Goal: Task Accomplishment & Management: Complete application form

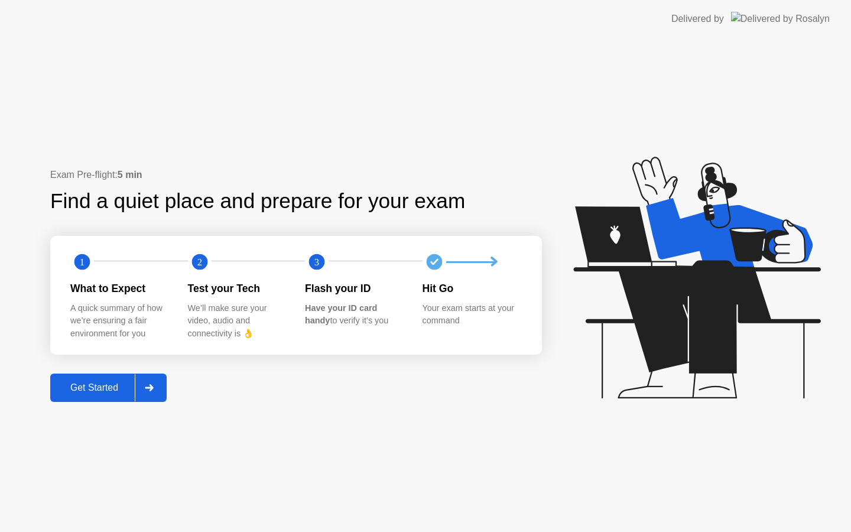
click at [110, 394] on button "Get Started" at bounding box center [108, 388] width 116 height 28
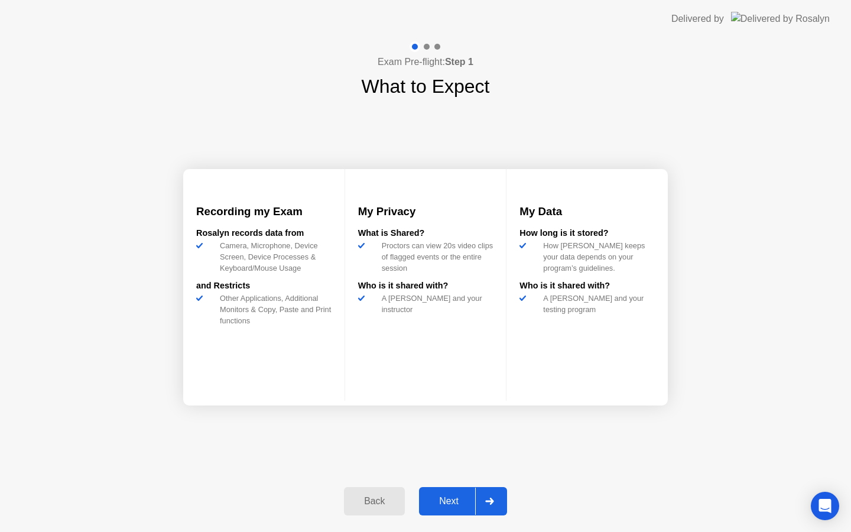
click at [448, 496] on div "Next" at bounding box center [449, 501] width 53 height 11
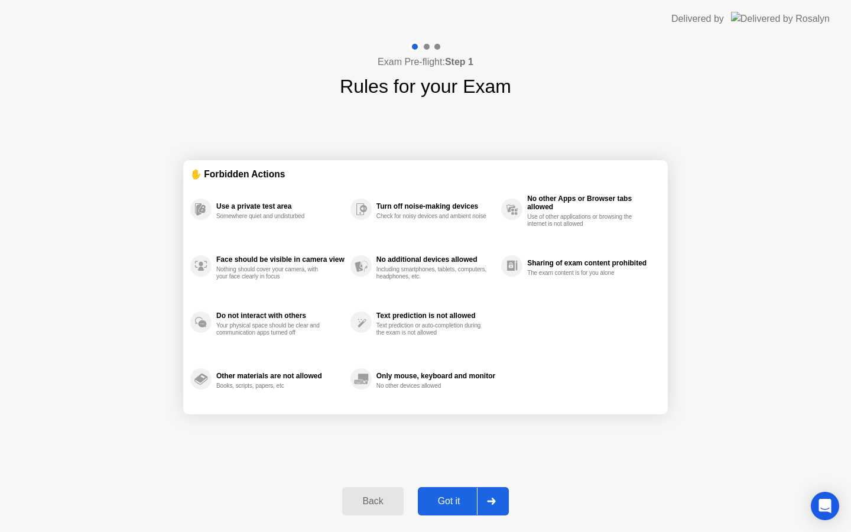
click at [447, 501] on div "Got it" at bounding box center [449, 501] width 56 height 11
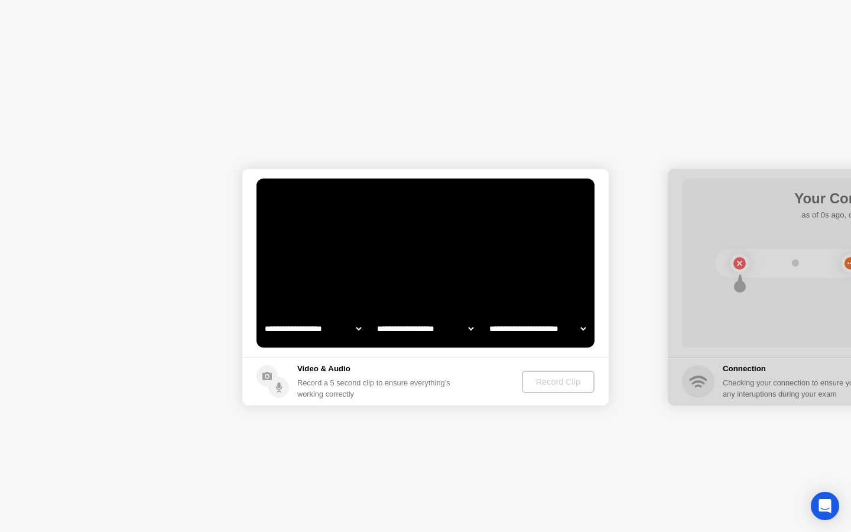
select select "**********"
select select "*******"
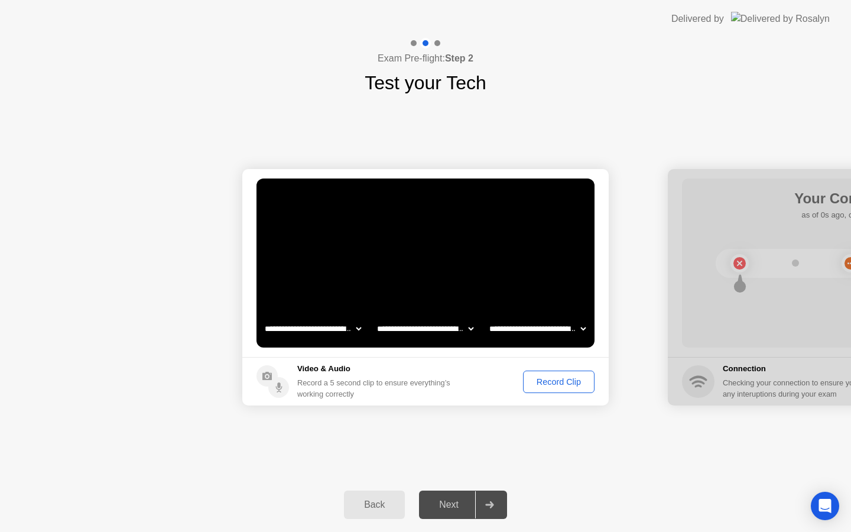
click at [550, 377] on div "Record Clip" at bounding box center [558, 381] width 63 height 9
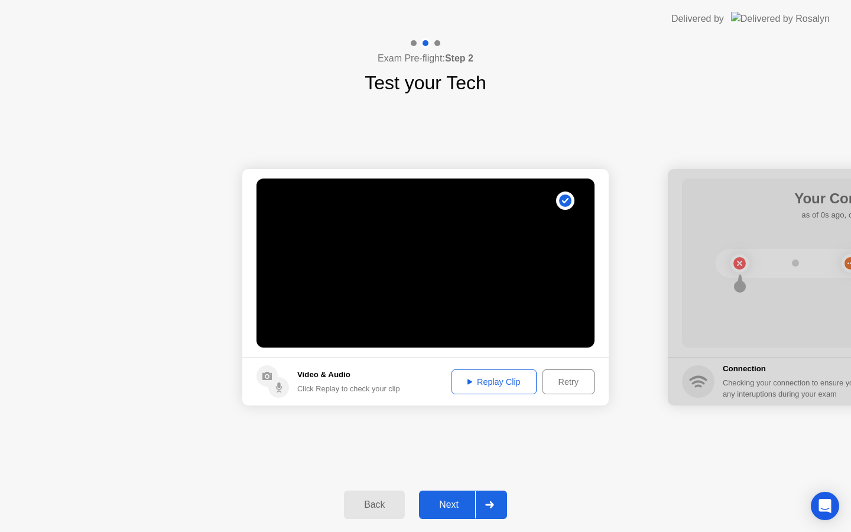
click at [559, 382] on div "Retry" at bounding box center [569, 381] width 44 height 9
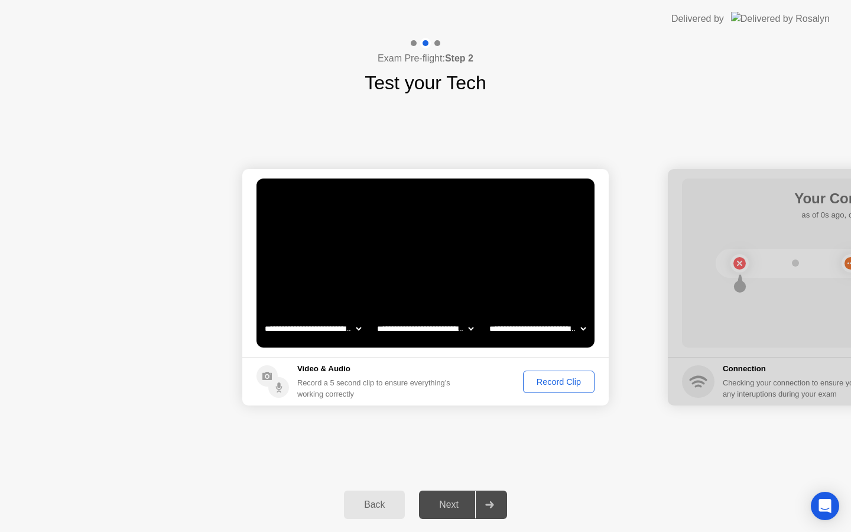
click at [559, 382] on div "Record Clip" at bounding box center [558, 381] width 63 height 9
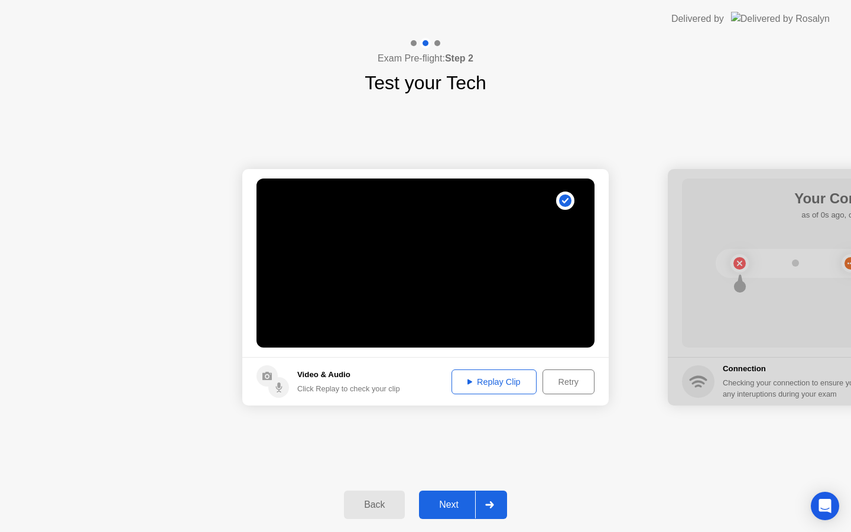
click at [512, 382] on div "Replay Clip" at bounding box center [494, 381] width 77 height 9
click at [440, 502] on div "Next" at bounding box center [449, 504] width 53 height 11
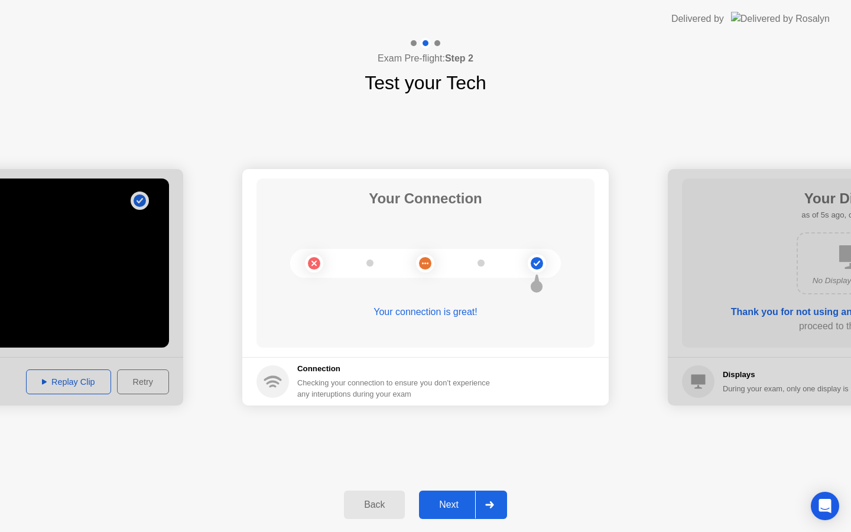
click at [457, 499] on div "Next" at bounding box center [449, 504] width 53 height 11
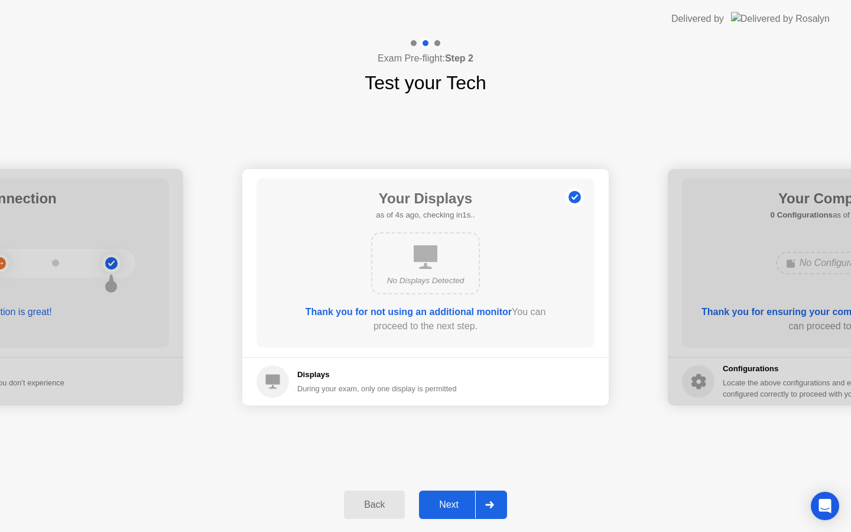
click at [457, 499] on div "Next" at bounding box center [449, 504] width 53 height 11
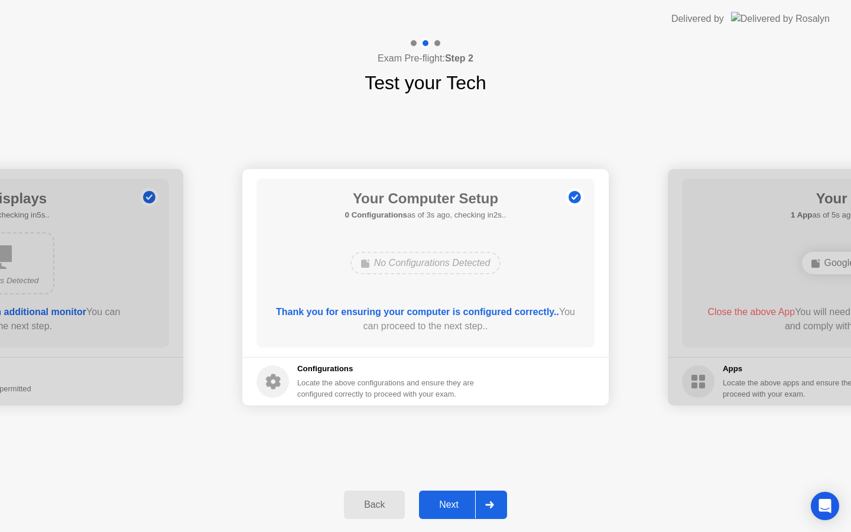
click at [439, 507] on div "Next" at bounding box center [449, 504] width 53 height 11
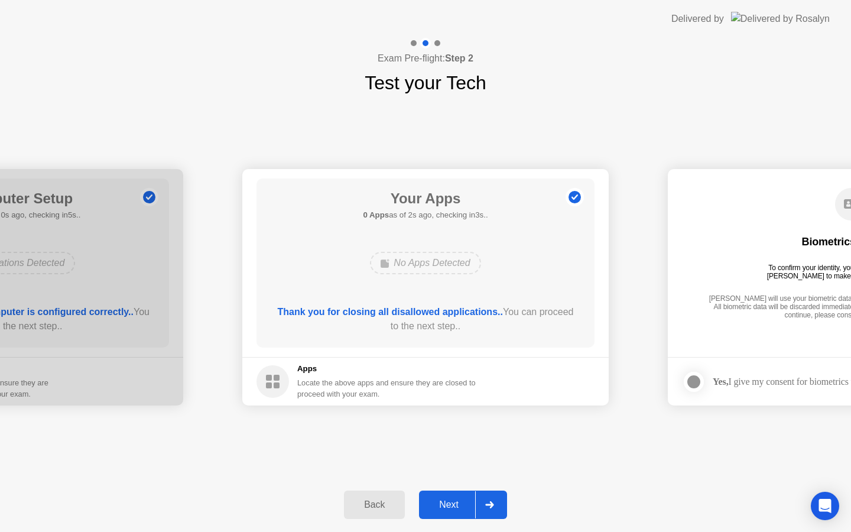
click at [450, 499] on div "Next" at bounding box center [449, 504] width 53 height 11
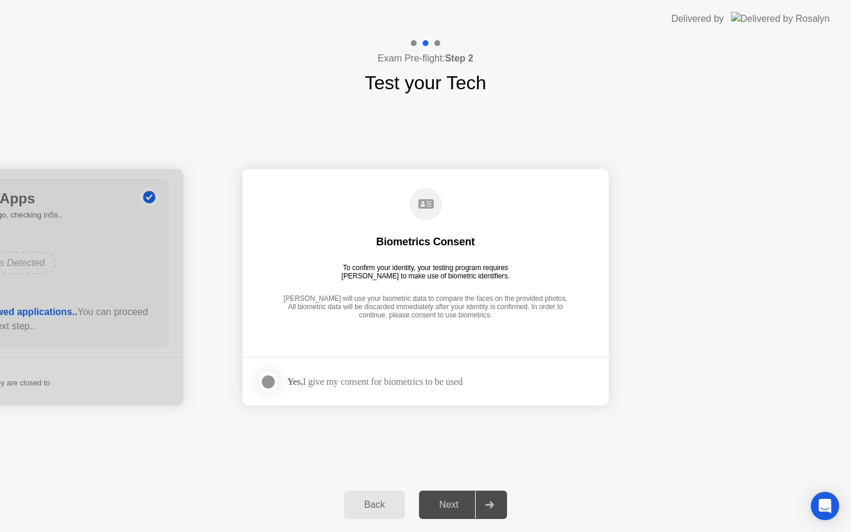
click at [369, 378] on div "Yes, I give my consent for biometrics to be used" at bounding box center [375, 381] width 176 height 11
click at [267, 381] on div at bounding box center [268, 382] width 14 height 14
click at [449, 504] on div "Next" at bounding box center [449, 504] width 53 height 11
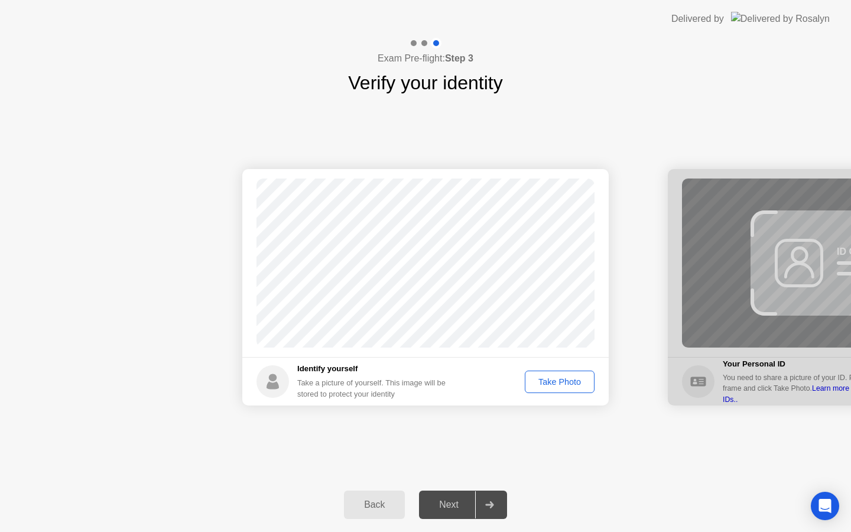
click at [557, 378] on div "Take Photo" at bounding box center [559, 381] width 61 height 9
click at [447, 502] on div "Next" at bounding box center [449, 504] width 53 height 11
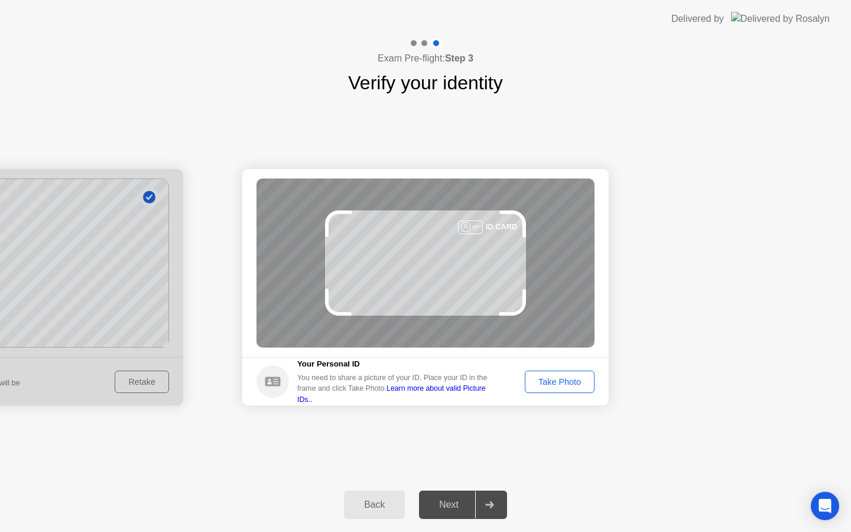
click at [554, 378] on div "Take Photo" at bounding box center [559, 381] width 61 height 9
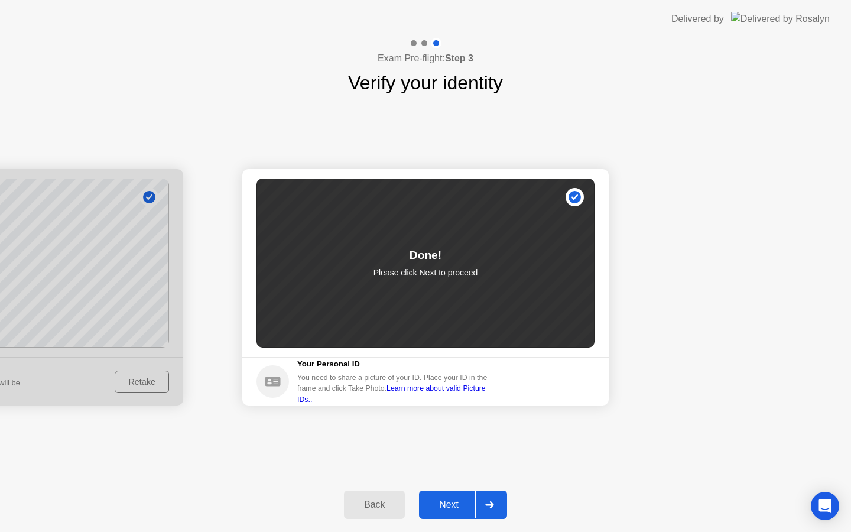
click at [459, 512] on button "Next" at bounding box center [463, 505] width 88 height 28
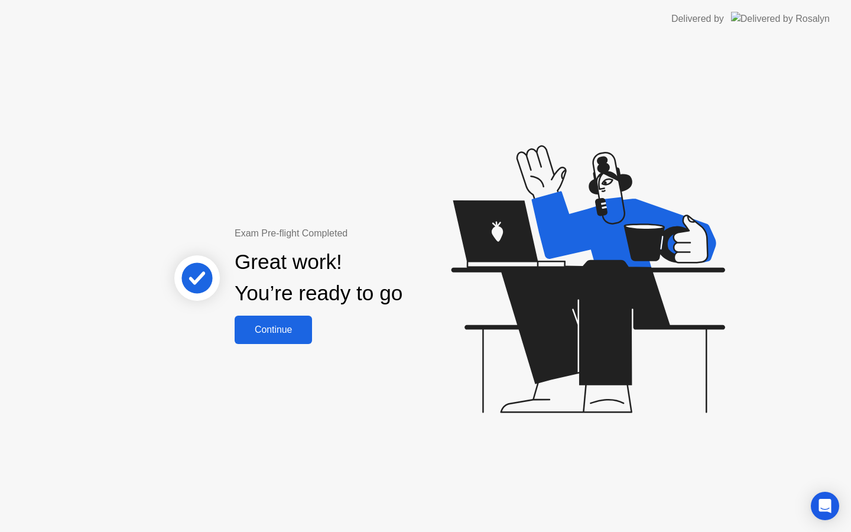
click at [286, 332] on div "Continue" at bounding box center [273, 329] width 70 height 11
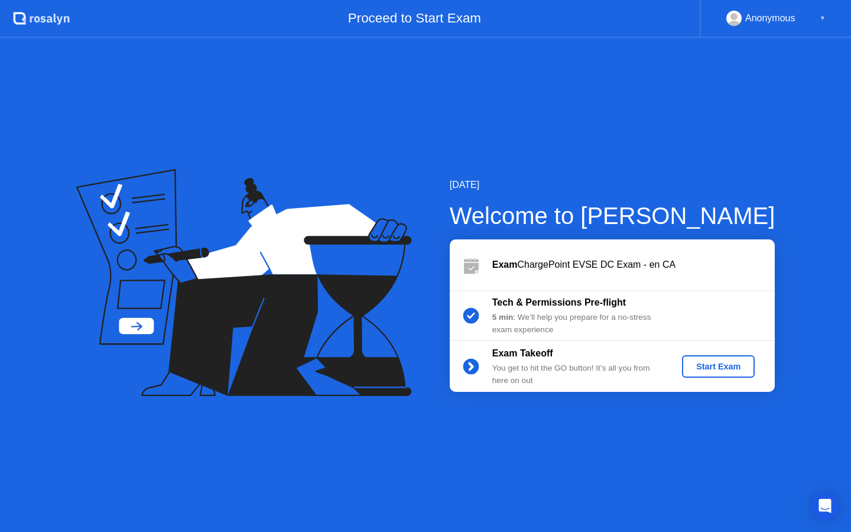
click at [707, 366] on div "Start Exam" at bounding box center [718, 366] width 63 height 9
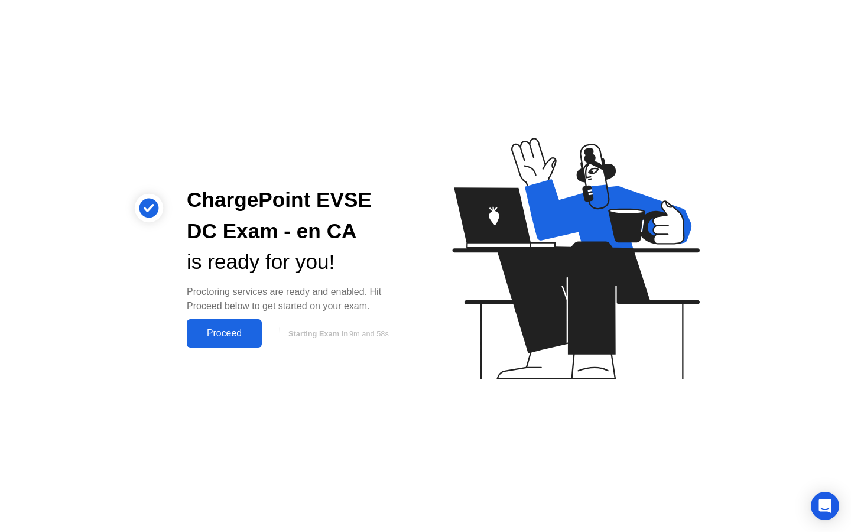
click at [231, 329] on div "Proceed" at bounding box center [224, 333] width 68 height 11
